Goal: Information Seeking & Learning: Learn about a topic

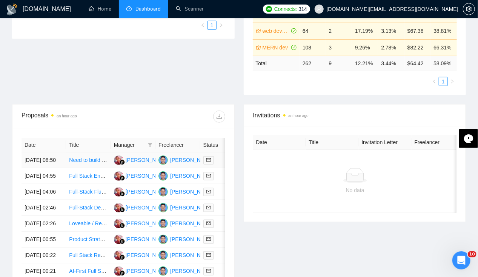
click at [32, 155] on td "[DATE] 08:50" at bounding box center [44, 160] width 45 height 16
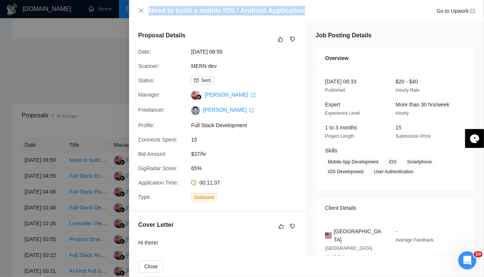
drag, startPoint x: 150, startPoint y: 7, endPoint x: 307, endPoint y: 12, distance: 157.0
click at [307, 12] on div "Need to build a mobile IOS / Android Application Go to Upwork" at bounding box center [312, 10] width 326 height 9
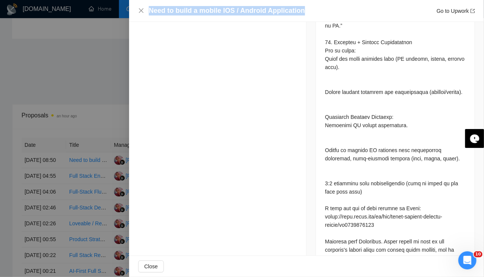
scroll to position [2977, 0]
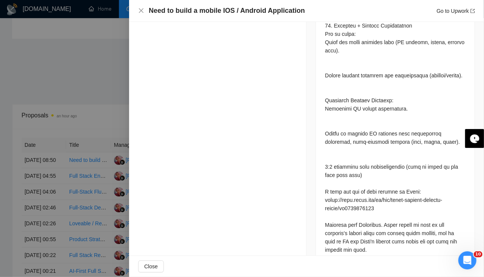
drag, startPoint x: 368, startPoint y: 232, endPoint x: 374, endPoint y: 235, distance: 5.7
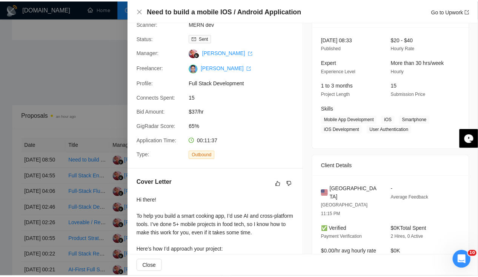
scroll to position [0, 0]
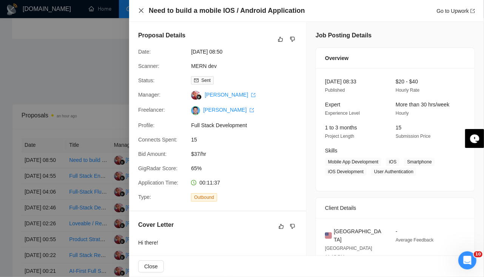
click at [142, 11] on icon "close" at bounding box center [141, 10] width 5 height 5
